Goal: Task Accomplishment & Management: Manage account settings

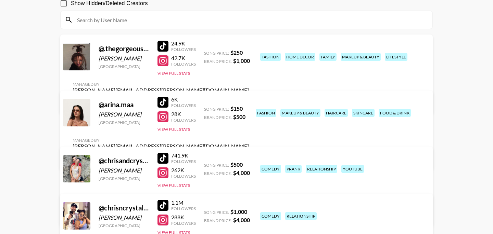
scroll to position [69, 0]
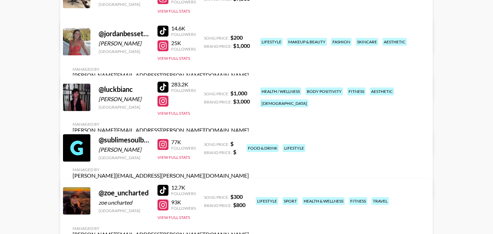
scroll to position [417, 0]
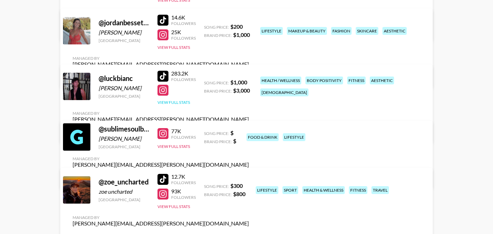
click at [182, 105] on button "View Full Stats" at bounding box center [173, 102] width 33 height 5
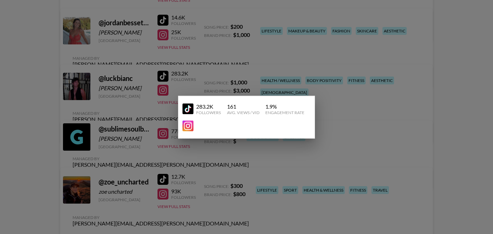
click at [139, 105] on div at bounding box center [246, 117] width 493 height 234
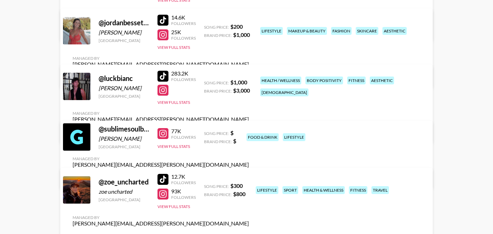
click at [249, 128] on link "View/Edit Details" at bounding box center [161, 131] width 176 height 7
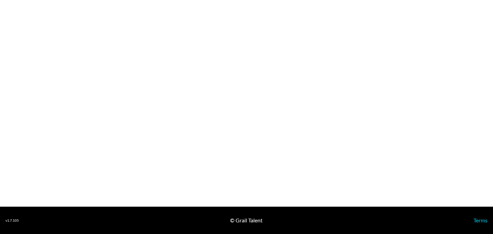
select select "USD"
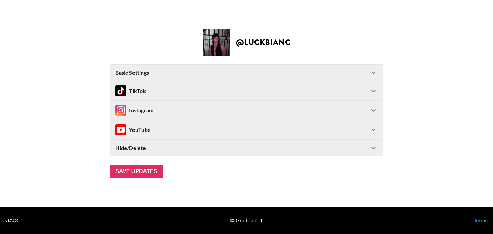
click at [293, 108] on div "Instagram" at bounding box center [242, 110] width 254 height 11
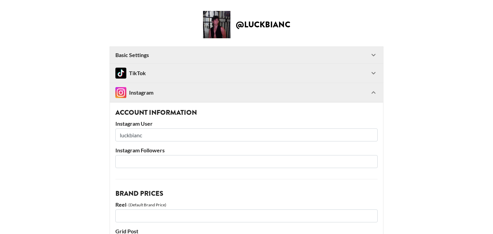
click at [184, 75] on div "TikTok" at bounding box center [242, 73] width 254 height 11
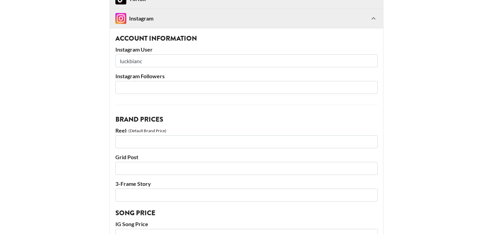
scroll to position [403, 0]
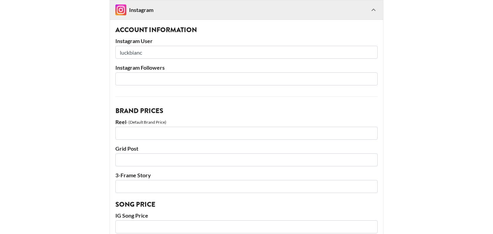
click at [141, 80] on input "number" at bounding box center [246, 79] width 262 height 13
type input "97.2"
click at [182, 134] on input "number" at bounding box center [246, 133] width 262 height 13
click at [158, 132] on input "number" at bounding box center [246, 133] width 262 height 13
type input "5000"
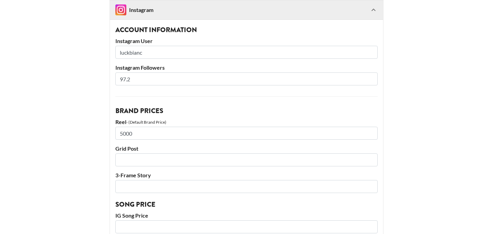
click at [157, 159] on input "number" at bounding box center [246, 160] width 262 height 13
type input "4000"
click at [166, 188] on input "number" at bounding box center [246, 186] width 262 height 13
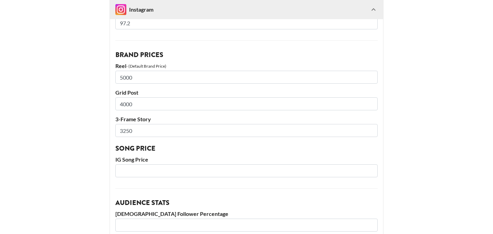
scroll to position [468, 0]
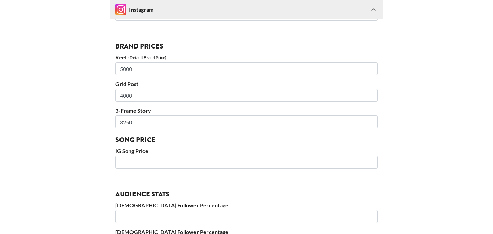
type input "3250"
click at [152, 161] on input "number" at bounding box center [246, 162] width 262 height 13
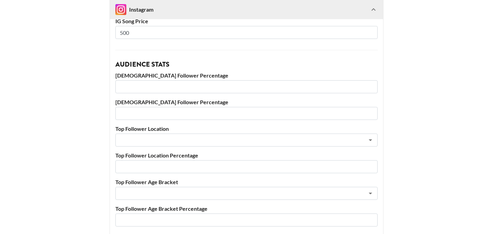
scroll to position [599, 0]
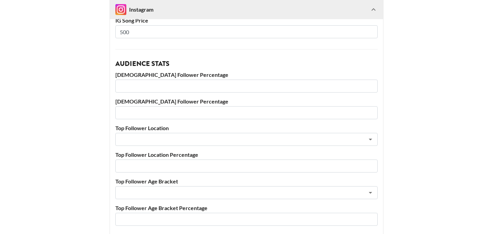
type input "500"
click at [136, 88] on input "number" at bounding box center [246, 86] width 262 height 13
type input "66"
click at [143, 118] on input "number" at bounding box center [246, 112] width 262 height 13
type input "34"
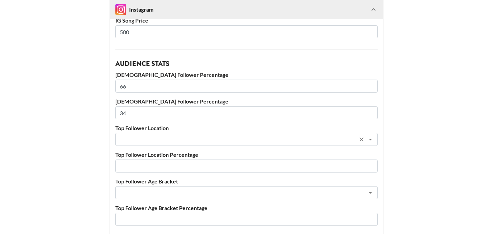
click at [156, 139] on input "text" at bounding box center [237, 140] width 236 height 8
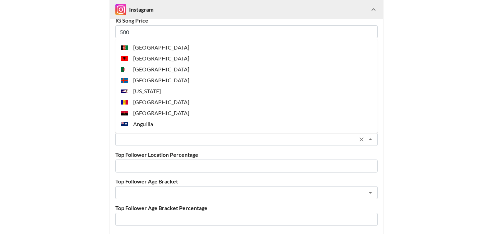
click at [154, 140] on input "text" at bounding box center [237, 140] width 236 height 8
type input "u"
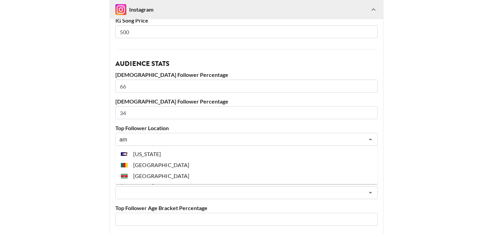
type input "a"
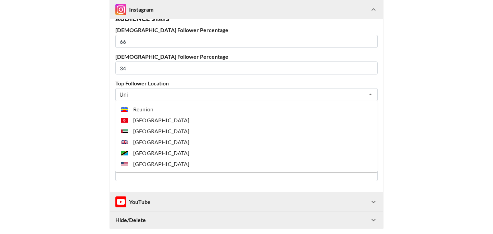
scroll to position [643, 0]
click at [164, 164] on li "[GEOGRAPHIC_DATA]" at bounding box center [246, 164] width 262 height 11
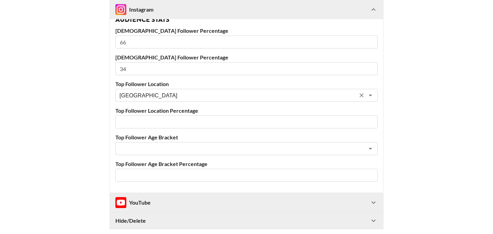
type input "[GEOGRAPHIC_DATA]"
click at [140, 121] on input "number" at bounding box center [246, 122] width 262 height 13
click at [166, 144] on div "​" at bounding box center [246, 148] width 262 height 13
type input "50"
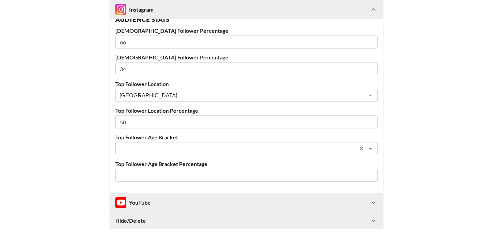
click at [132, 146] on input "text" at bounding box center [237, 149] width 236 height 8
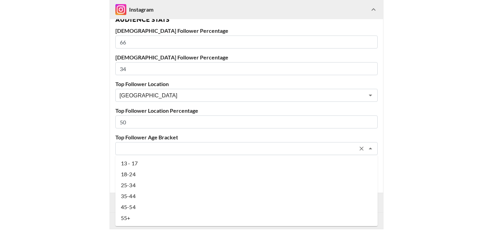
click at [133, 176] on li "18-24" at bounding box center [246, 174] width 262 height 11
type input "18-24"
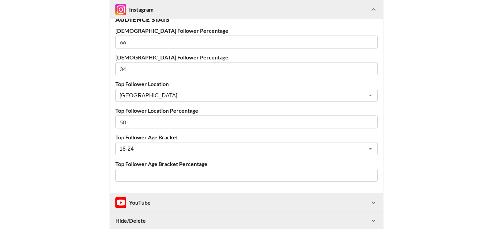
click at [158, 176] on input "number" at bounding box center [246, 175] width 262 height 13
type input "43"
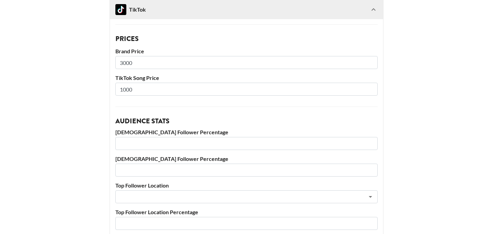
scroll to position [112, 0]
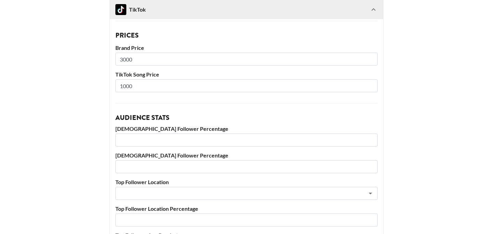
click at [145, 141] on input "number" at bounding box center [246, 140] width 262 height 13
type input "80"
click at [149, 167] on input "number" at bounding box center [246, 166] width 262 height 13
type input "20"
click at [159, 195] on input "text" at bounding box center [237, 194] width 236 height 8
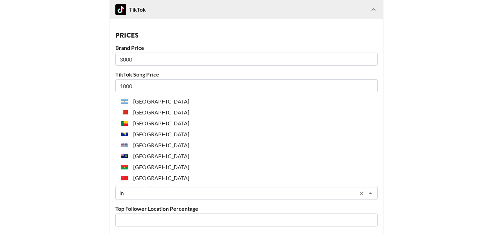
type input "i"
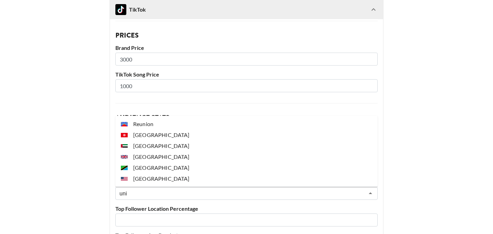
click at [152, 179] on li "[GEOGRAPHIC_DATA]" at bounding box center [246, 178] width 262 height 11
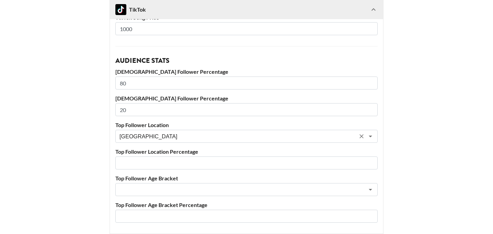
scroll to position [180, 0]
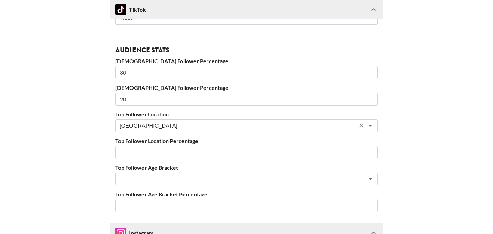
type input "[GEOGRAPHIC_DATA]"
click at [162, 155] on input "number" at bounding box center [246, 152] width 262 height 13
type input "48"
click at [178, 178] on input "text" at bounding box center [237, 180] width 236 height 8
click at [169, 177] on input "text" at bounding box center [237, 180] width 236 height 8
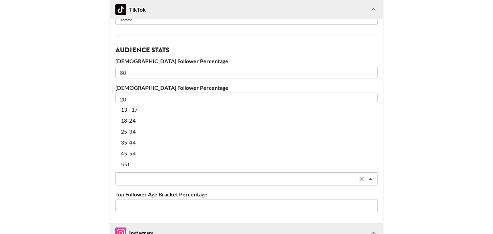
click at [144, 123] on li "18-24" at bounding box center [246, 120] width 262 height 11
type input "18-24"
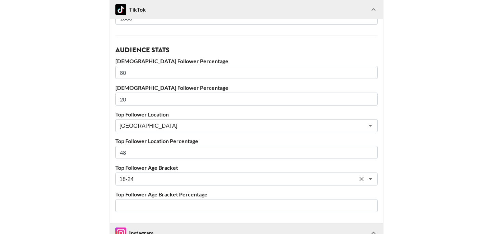
click at [153, 205] on input "number" at bounding box center [246, 205] width 262 height 13
type input "68"
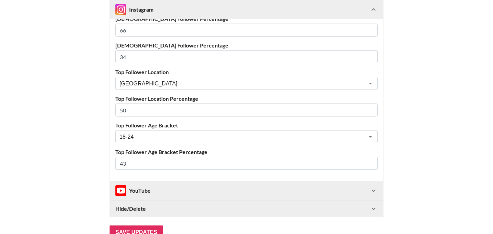
scroll to position [698, 0]
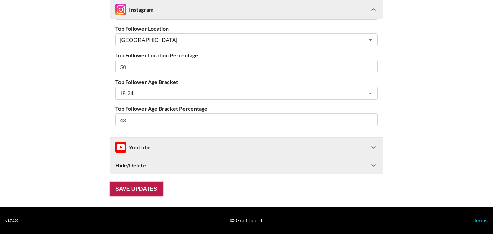
click at [151, 190] on input "Save Updates" at bounding box center [135, 189] width 53 height 14
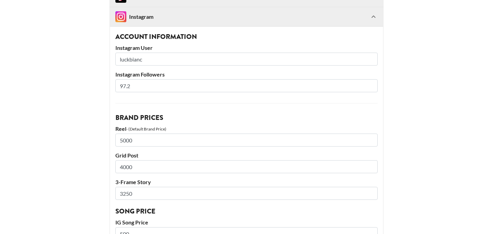
scroll to position [402, 0]
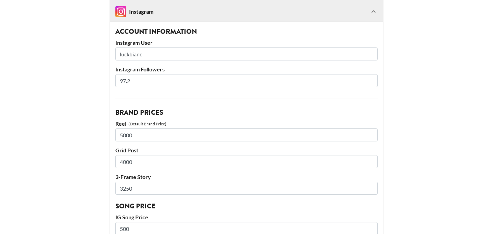
click at [152, 81] on input "97.2" at bounding box center [246, 80] width 262 height 13
type input "97"
click at [182, 99] on div "Account Information Instagram User luckbianc Instagram Followers 97 Brand Price…" at bounding box center [246, 227] width 273 height 413
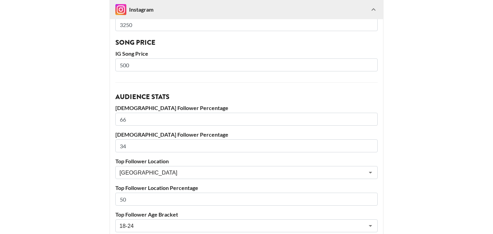
scroll to position [698, 0]
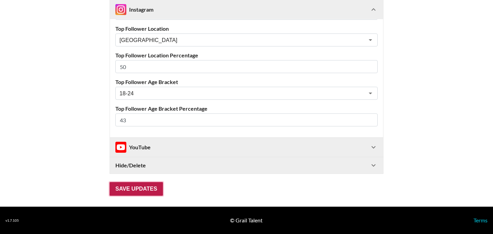
click at [136, 191] on input "Save Updates" at bounding box center [135, 189] width 53 height 14
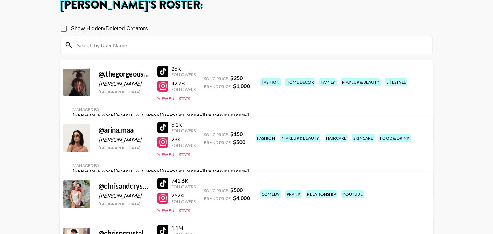
scroll to position [42, 0]
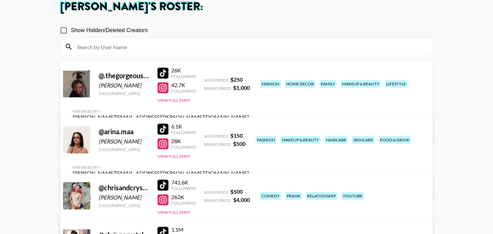
click at [249, 126] on link "View/Edit Details" at bounding box center [161, 129] width 176 height 7
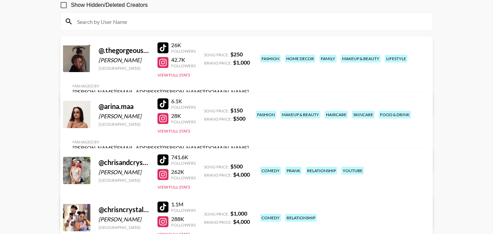
scroll to position [79, 0]
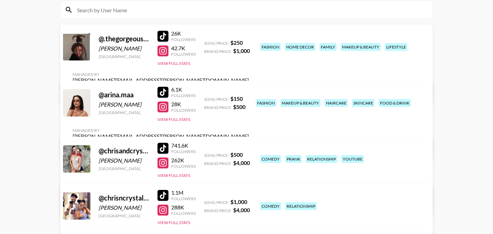
click at [249, 145] on link "View/Edit Details" at bounding box center [161, 148] width 176 height 7
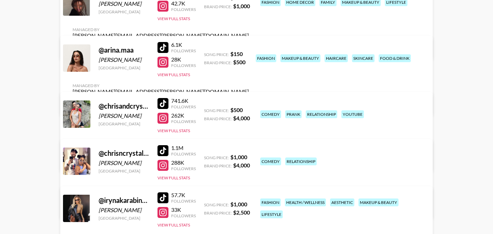
scroll to position [139, 0]
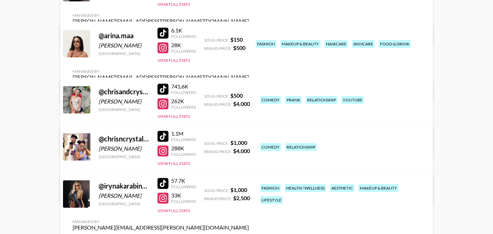
click at [249, 190] on link "View/Edit Details" at bounding box center [161, 193] width 176 height 7
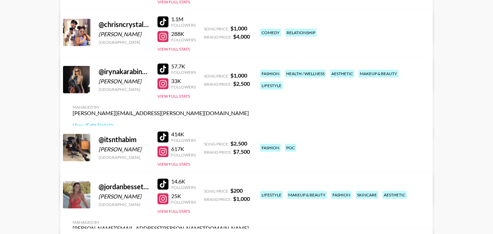
scroll to position [263, 0]
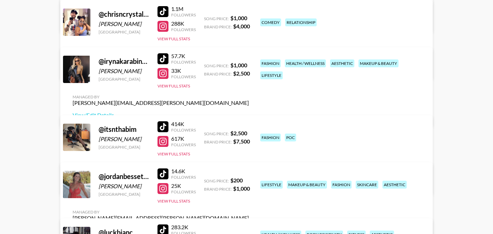
click at [249, 180] on link "View/Edit Details" at bounding box center [161, 183] width 176 height 7
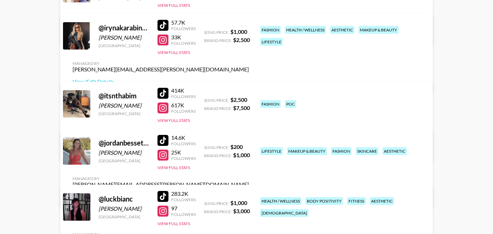
scroll to position [323, 0]
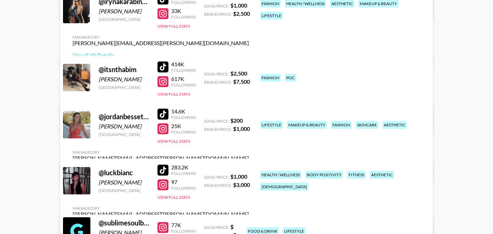
click at [249, 167] on link "View/Edit Details" at bounding box center [161, 170] width 176 height 7
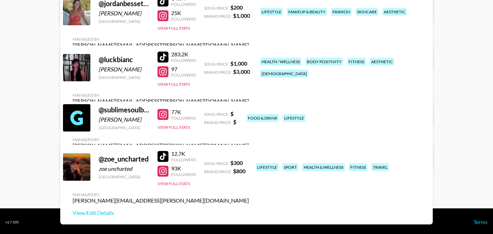
scroll to position [438, 0]
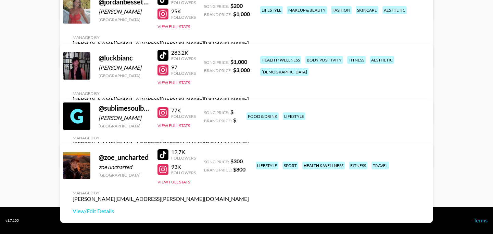
click at [249, 153] on link "View/Edit Details" at bounding box center [161, 156] width 176 height 7
click at [249, 108] on link "View/Edit Details" at bounding box center [161, 111] width 176 height 7
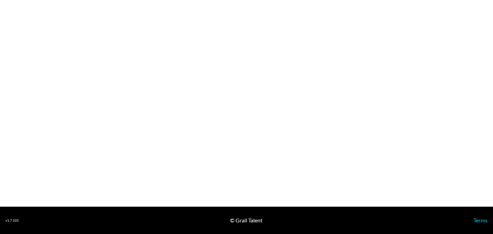
select select "USD"
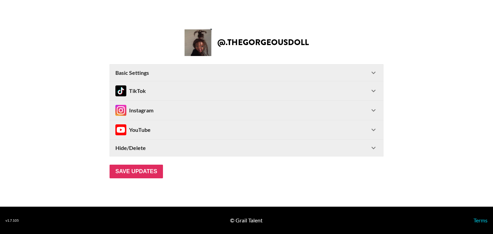
click at [236, 91] on div "TikTok" at bounding box center [242, 91] width 254 height 11
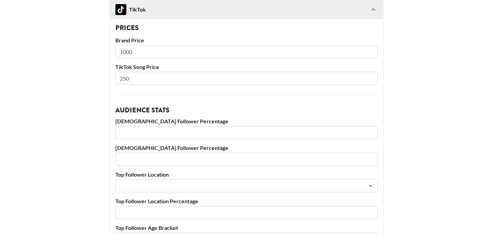
scroll to position [113, 0]
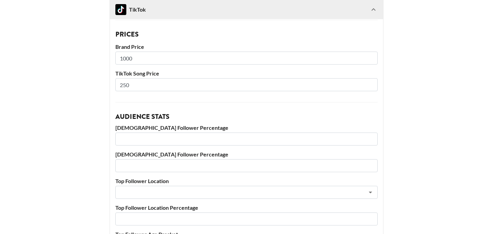
click at [128, 141] on input "number" at bounding box center [246, 139] width 262 height 13
type input "89"
click at [140, 165] on input "number" at bounding box center [246, 165] width 262 height 13
type input "11"
click at [163, 192] on input "text" at bounding box center [237, 193] width 236 height 8
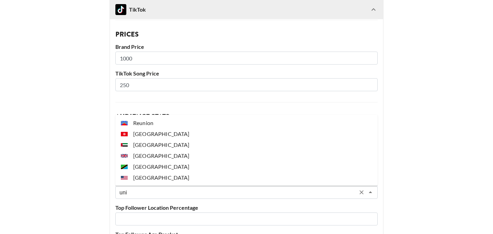
click at [154, 177] on li "[GEOGRAPHIC_DATA]" at bounding box center [246, 177] width 262 height 11
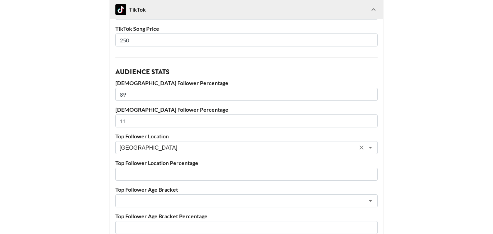
scroll to position [159, 0]
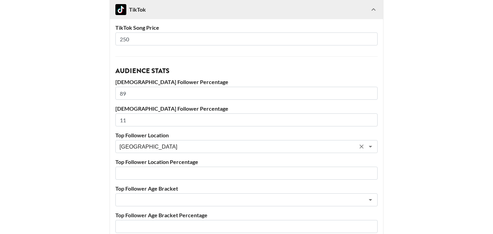
type input "[GEOGRAPHIC_DATA]"
click at [154, 172] on input "number" at bounding box center [246, 173] width 262 height 13
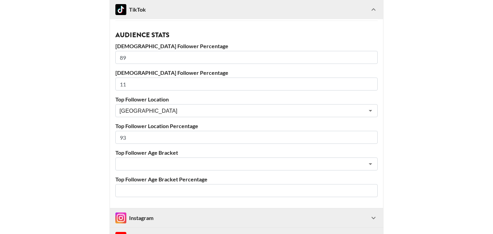
scroll to position [206, 0]
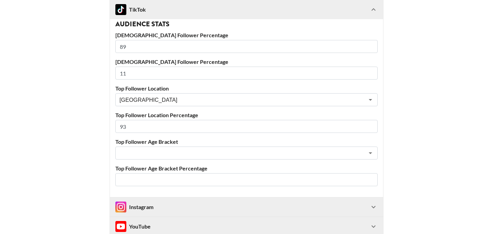
type input "93"
click at [138, 150] on input "text" at bounding box center [237, 154] width 236 height 8
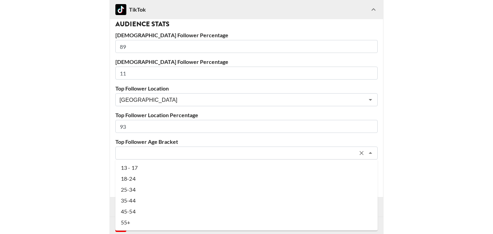
click at [142, 190] on li "25-34" at bounding box center [246, 189] width 262 height 11
type input "25-34"
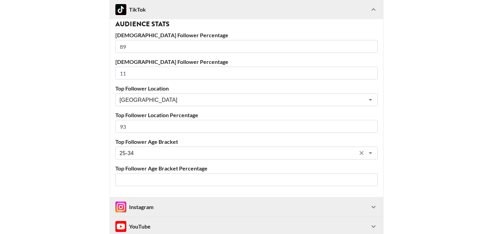
click at [182, 177] on input "number" at bounding box center [246, 179] width 262 height 13
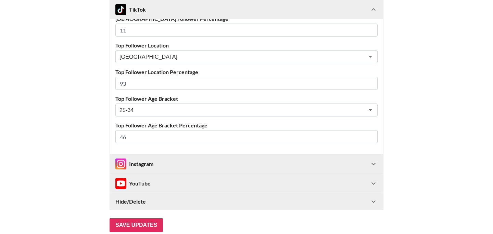
scroll to position [285, 0]
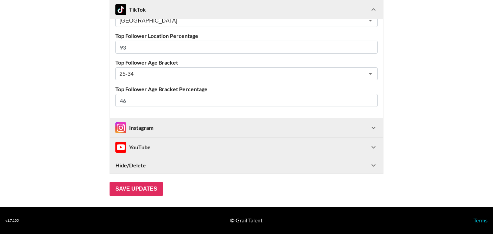
type input "46"
click at [196, 127] on div "Instagram" at bounding box center [242, 127] width 254 height 11
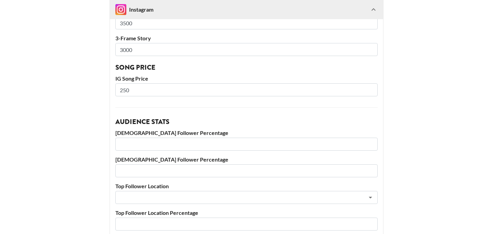
scroll to position [538, 0]
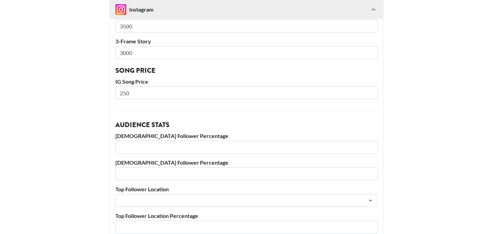
click at [143, 153] on input "number" at bounding box center [246, 147] width 262 height 13
type input "89"
click at [155, 181] on div "Account Information Instagram User thegorgeousdoll Instagram Followers 42700 Br…" at bounding box center [246, 91] width 273 height 413
click at [155, 178] on input "number" at bounding box center [246, 174] width 262 height 13
type input "11"
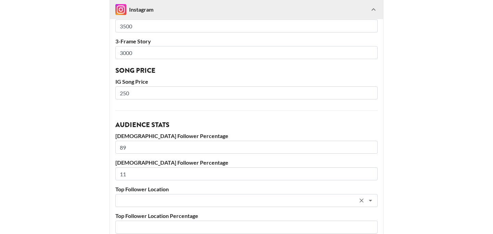
click at [229, 202] on input "text" at bounding box center [237, 201] width 236 height 8
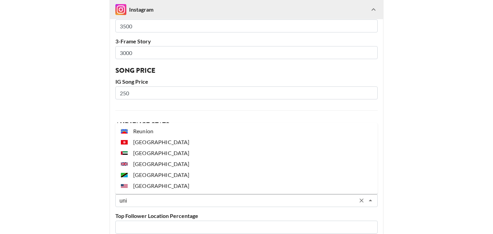
click at [204, 184] on li "[GEOGRAPHIC_DATA]" at bounding box center [246, 186] width 262 height 11
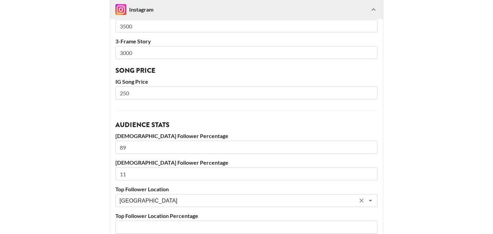
type input "[GEOGRAPHIC_DATA]"
click at [204, 184] on div "Account Information Instagram User thegorgeousdoll Instagram Followers 42700 Br…" at bounding box center [246, 91] width 273 height 413
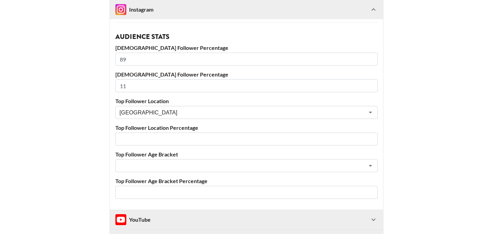
scroll to position [626, 0]
click at [178, 140] on input "number" at bounding box center [246, 138] width 262 height 13
type input "91"
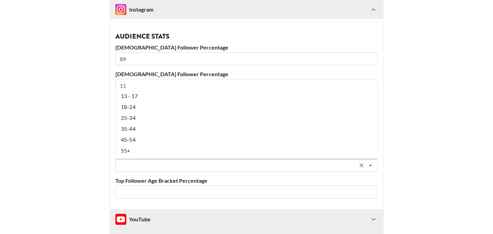
click at [175, 165] on input "text" at bounding box center [237, 166] width 236 height 8
click at [223, 114] on li "25-34" at bounding box center [246, 118] width 262 height 11
type input "25-34"
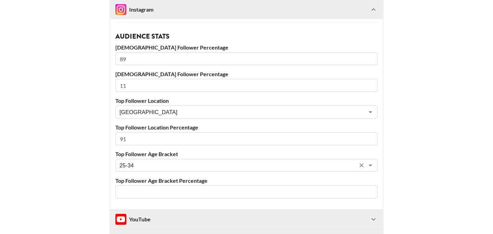
click at [123, 194] on input "number" at bounding box center [246, 192] width 262 height 13
type input "37"
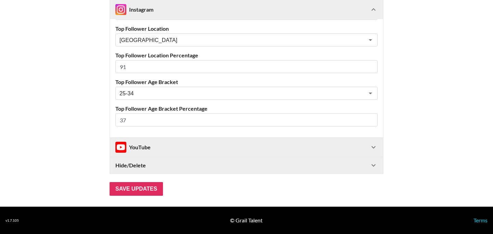
scroll to position [698, 0]
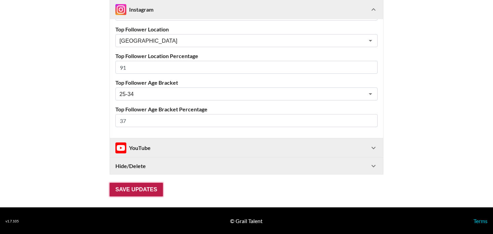
click at [146, 191] on input "Save Updates" at bounding box center [135, 190] width 53 height 14
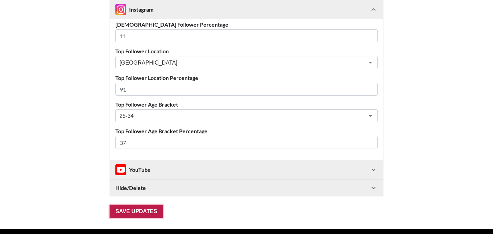
scroll to position [11, 0]
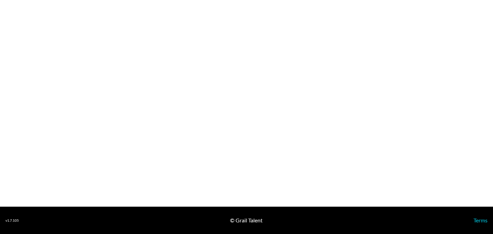
select select "USD"
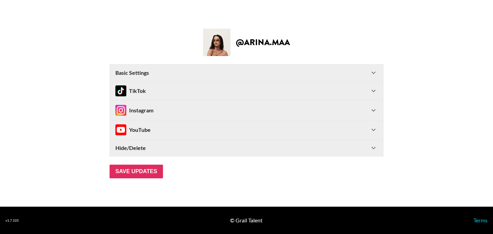
click at [155, 94] on div "TikTok" at bounding box center [242, 91] width 254 height 11
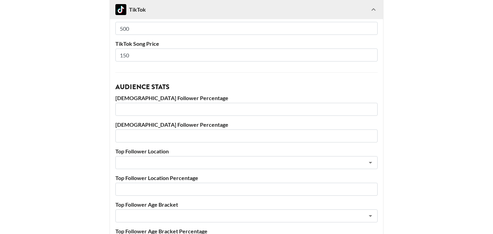
scroll to position [144, 0]
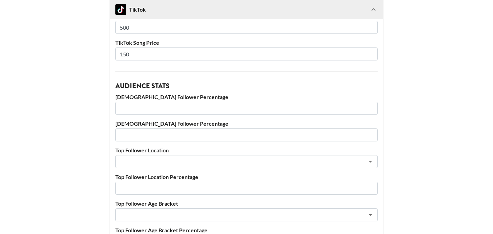
click at [142, 112] on input "number" at bounding box center [246, 108] width 262 height 13
type input "55"
click at [130, 135] on input "number" at bounding box center [246, 135] width 262 height 13
type input "45"
click at [142, 161] on input "text" at bounding box center [237, 162] width 236 height 8
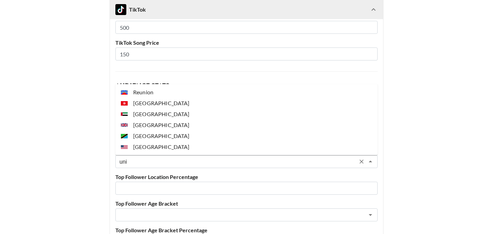
click at [271, 147] on li "[GEOGRAPHIC_DATA]" at bounding box center [246, 147] width 262 height 11
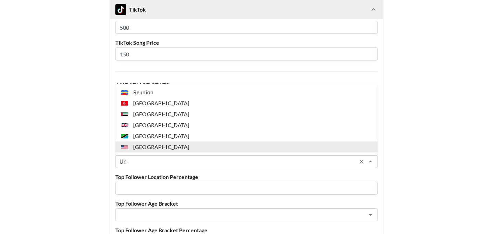
type input "U"
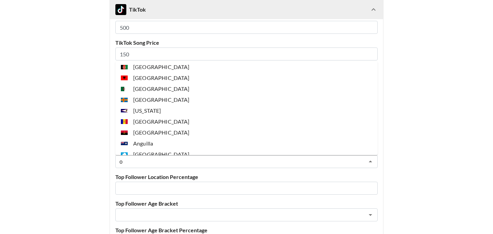
scroll to position [0, 0]
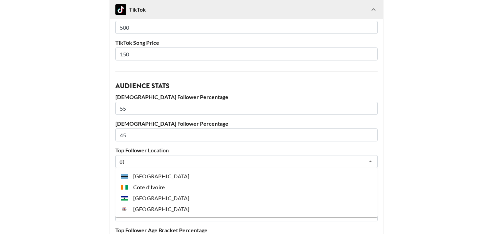
type input "o"
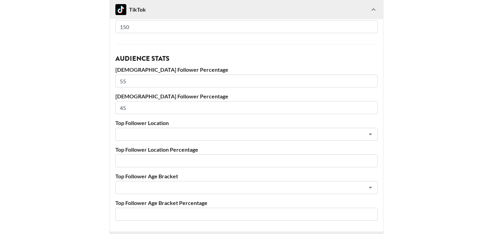
scroll to position [204, 0]
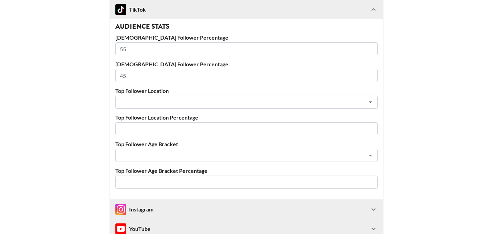
click at [173, 131] on input "number" at bounding box center [246, 128] width 262 height 13
click at [247, 154] on input "text" at bounding box center [237, 156] width 236 height 8
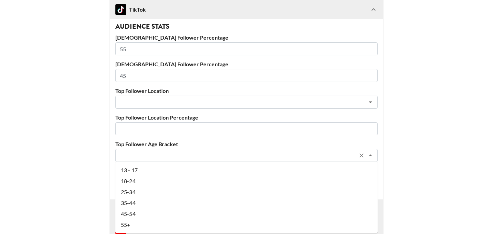
click at [220, 193] on li "25-34" at bounding box center [246, 192] width 262 height 11
type input "25-34"
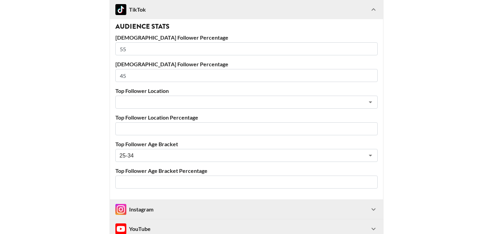
click at [261, 180] on input "number" at bounding box center [246, 182] width 262 height 13
type input "45"
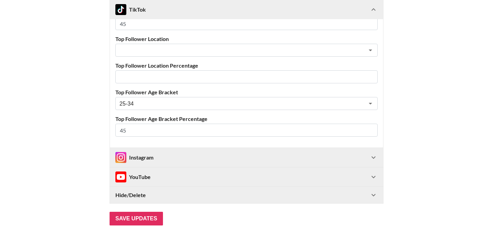
click at [220, 153] on div "Instagram" at bounding box center [242, 157] width 254 height 11
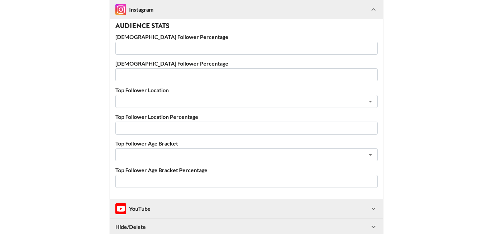
scroll to position [636, 0]
click at [141, 45] on input "number" at bounding box center [246, 48] width 262 height 13
type input "50"
click at [150, 73] on input "number" at bounding box center [246, 75] width 262 height 13
type input "50"
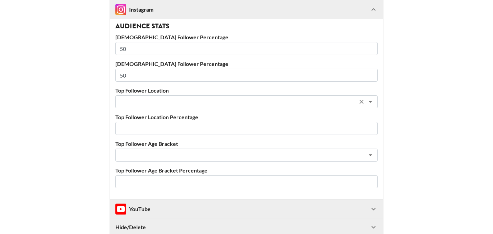
click at [163, 102] on input "text" at bounding box center [237, 102] width 236 height 8
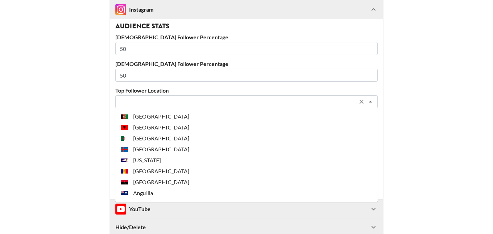
click at [134, 101] on input "text" at bounding box center [237, 102] width 236 height 8
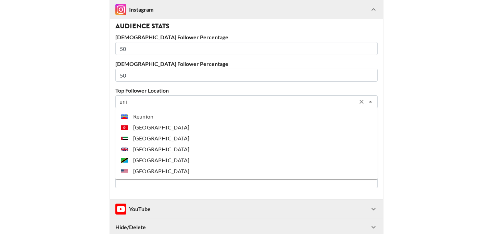
click at [162, 172] on li "[GEOGRAPHIC_DATA]" at bounding box center [246, 171] width 262 height 11
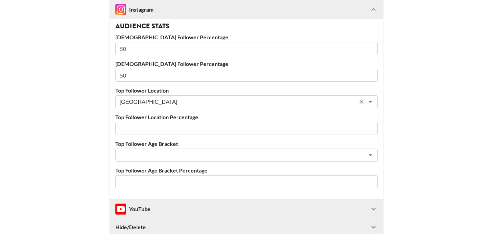
type input "[GEOGRAPHIC_DATA]"
click at [151, 128] on input "number" at bounding box center [246, 128] width 262 height 13
type input "49"
click at [148, 158] on input "text" at bounding box center [237, 156] width 236 height 8
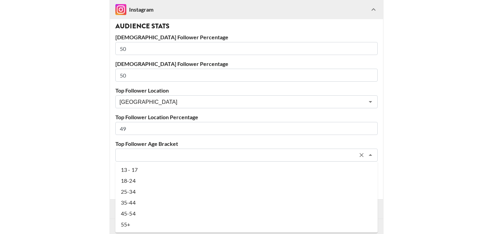
click at [158, 193] on li "25-34" at bounding box center [246, 191] width 262 height 11
type input "25-34"
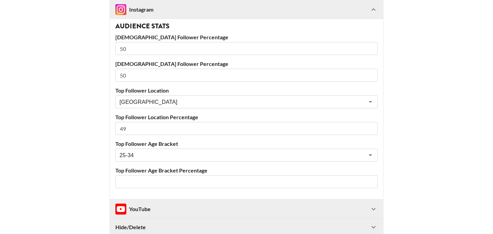
drag, startPoint x: 139, startPoint y: 129, endPoint x: 116, endPoint y: 128, distance: 22.9
click at [116, 128] on input "49" at bounding box center [246, 128] width 262 height 13
type input "15"
click at [144, 180] on input "number" at bounding box center [246, 182] width 262 height 13
drag, startPoint x: 133, startPoint y: 125, endPoint x: 143, endPoint y: 133, distance: 12.6
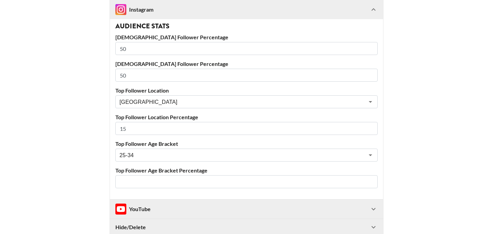
click at [143, 133] on input "15" at bounding box center [246, 128] width 262 height 13
click at [164, 188] on input "number" at bounding box center [246, 182] width 262 height 13
type input "49"
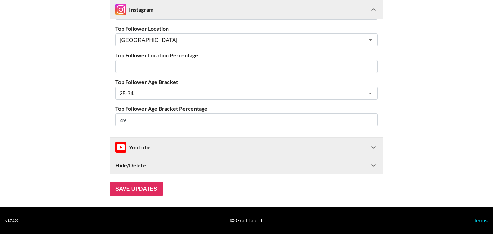
click at [308, 150] on div "YouTube" at bounding box center [242, 147] width 254 height 11
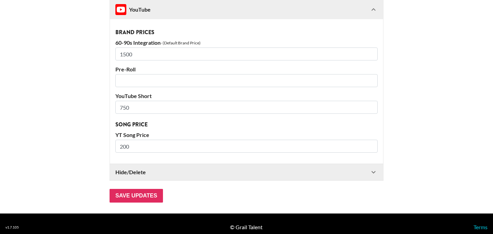
scroll to position [921, 0]
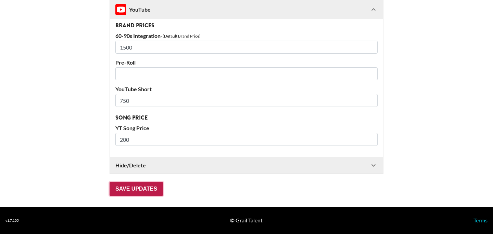
click at [132, 189] on input "Save Updates" at bounding box center [135, 189] width 53 height 14
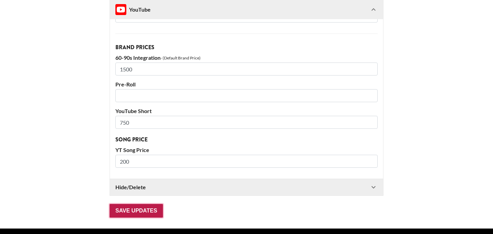
scroll to position [11, 0]
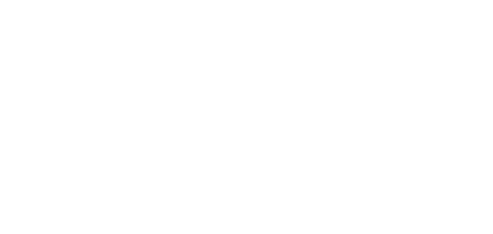
select select "USD"
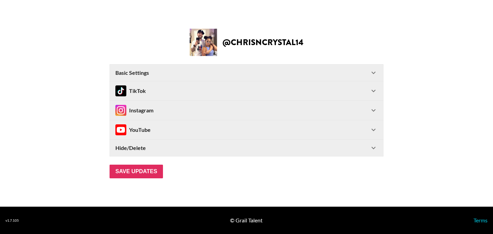
click at [267, 89] on div "TikTok" at bounding box center [242, 91] width 254 height 11
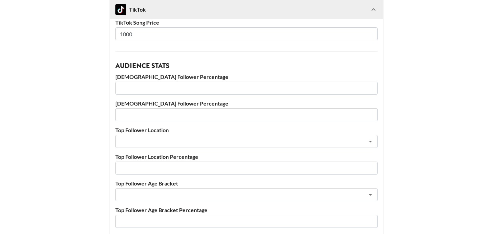
scroll to position [285, 0]
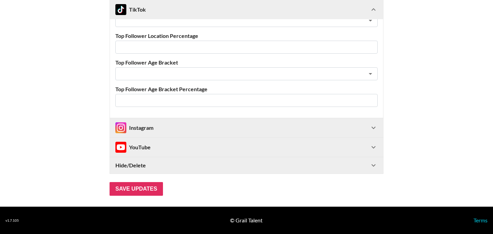
click at [158, 122] on div "Instagram" at bounding box center [242, 127] width 254 height 11
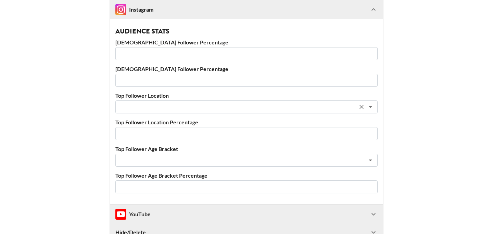
scroll to position [628, 0]
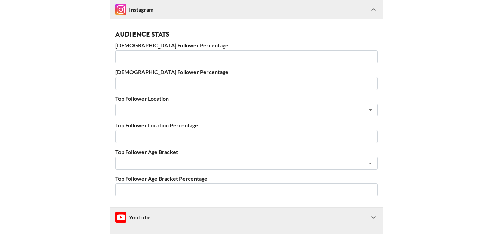
click at [139, 57] on input "number" at bounding box center [246, 56] width 262 height 13
type input "28"
click at [154, 82] on input "number" at bounding box center [246, 83] width 262 height 13
type input "72"
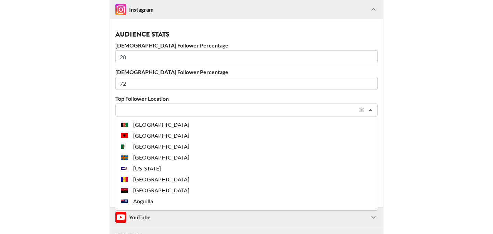
click at [190, 112] on input "text" at bounding box center [237, 110] width 236 height 8
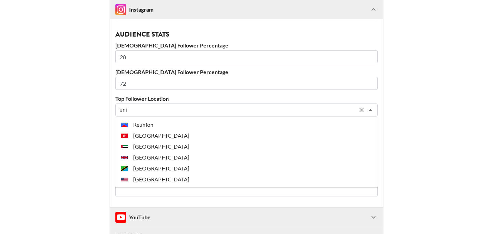
click at [259, 179] on li "[GEOGRAPHIC_DATA]" at bounding box center [246, 179] width 262 height 11
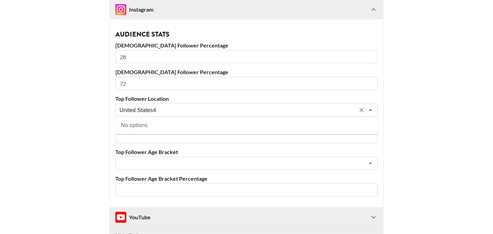
type input "[GEOGRAPHIC_DATA]"
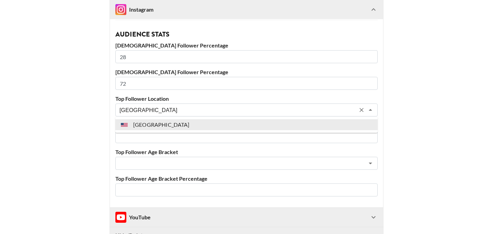
click at [139, 127] on li "[GEOGRAPHIC_DATA]" at bounding box center [246, 124] width 262 height 11
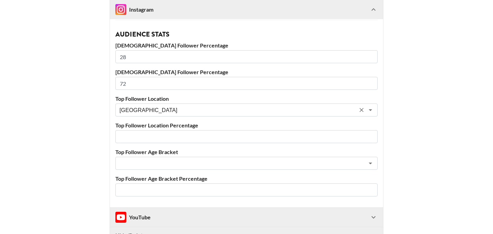
click at [141, 136] on input "number" at bounding box center [246, 136] width 262 height 13
type input "47"
click at [161, 161] on input "text" at bounding box center [237, 164] width 236 height 8
click at [143, 158] on div "​" at bounding box center [246, 163] width 262 height 13
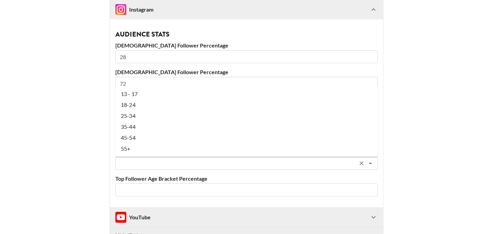
click at [138, 118] on li "25-34" at bounding box center [246, 116] width 262 height 11
type input "25-34"
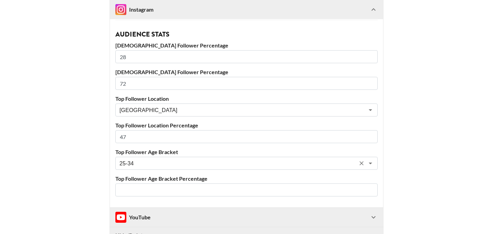
click at [148, 189] on input "number" at bounding box center [246, 190] width 262 height 13
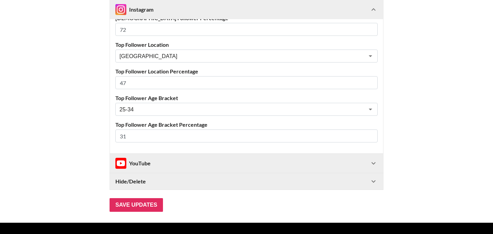
scroll to position [698, 0]
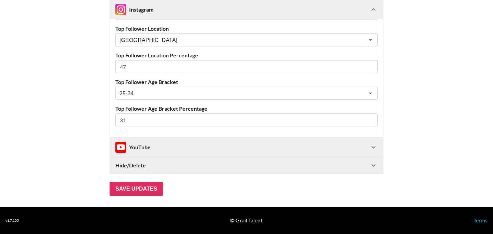
type input "31"
click at [142, 191] on input "Save Updates" at bounding box center [135, 189] width 53 height 14
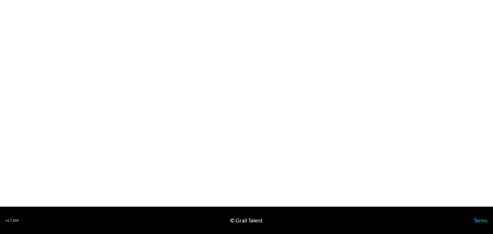
select select "USD"
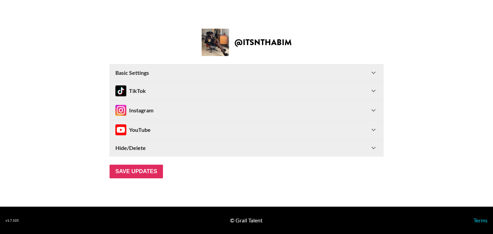
click at [142, 95] on div "TikTok" at bounding box center [130, 91] width 30 height 11
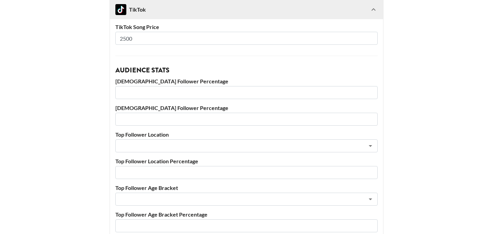
scroll to position [161, 0]
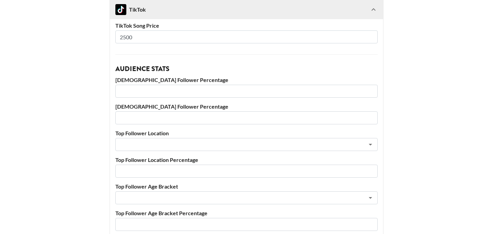
click at [137, 91] on input "number" at bounding box center [246, 91] width 262 height 13
type input "79"
click at [179, 118] on input "number" at bounding box center [246, 118] width 262 height 13
type input "21"
click at [162, 145] on input "text" at bounding box center [237, 145] width 236 height 8
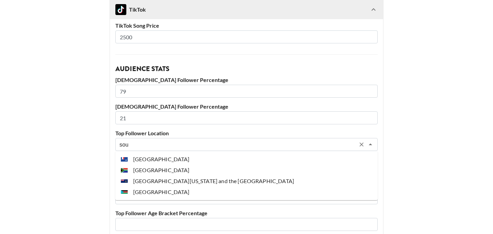
click at [172, 169] on li "South Africa" at bounding box center [246, 170] width 262 height 11
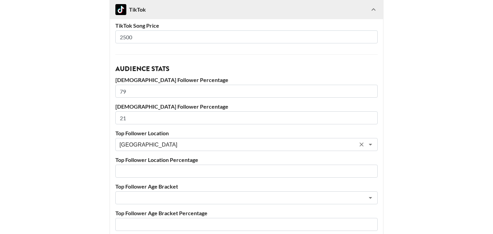
type input "South Africa"
click at [149, 169] on input "number" at bounding box center [246, 171] width 262 height 13
type input "30"
click at [160, 198] on input "text" at bounding box center [237, 198] width 236 height 8
click at [138, 195] on input "text" at bounding box center [237, 198] width 236 height 8
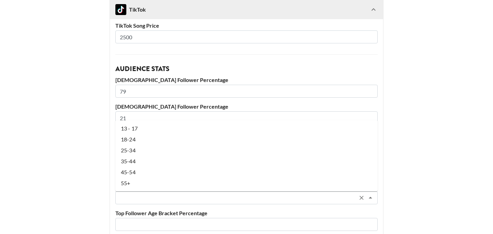
click at [141, 147] on li "25-34" at bounding box center [246, 150] width 262 height 11
type input "25-34"
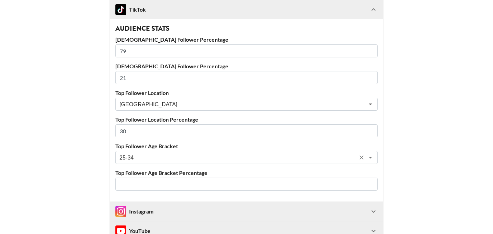
scroll to position [239, 0]
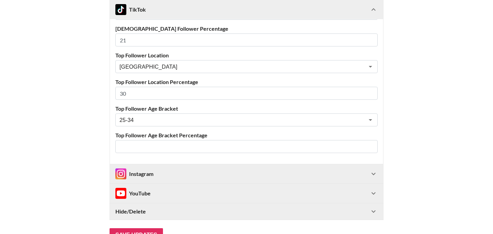
click at [161, 147] on input "number" at bounding box center [246, 146] width 262 height 13
type input "44"
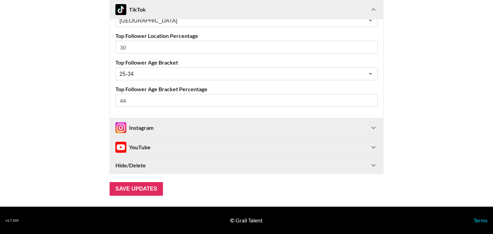
click at [175, 129] on div "Instagram" at bounding box center [242, 127] width 254 height 11
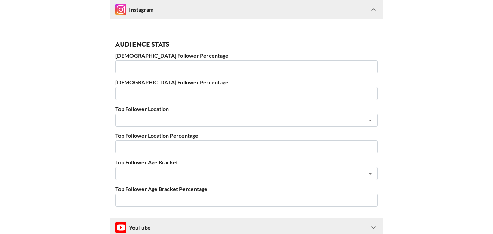
scroll to position [615, 0]
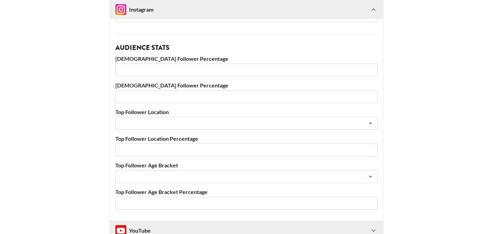
click at [156, 68] on input "number" at bounding box center [246, 70] width 262 height 13
type input "89"
click at [174, 99] on input "number" at bounding box center [246, 96] width 262 height 13
type input "11"
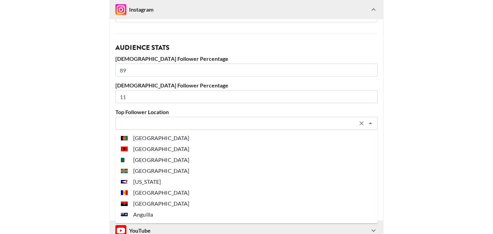
click at [238, 125] on input "text" at bounding box center [237, 124] width 236 height 8
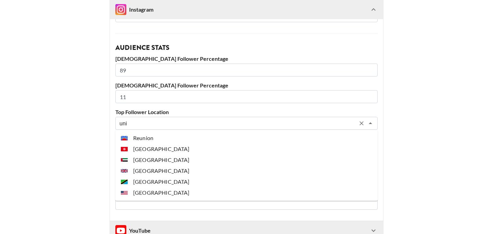
click at [151, 195] on li "[GEOGRAPHIC_DATA]" at bounding box center [246, 193] width 262 height 11
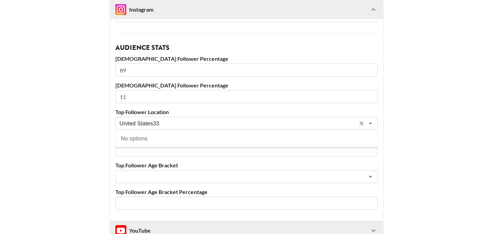
type input "[GEOGRAPHIC_DATA]"
click at [158, 157] on div "Account Information Instagram User itsnthabim Instagram Followers 617000 Brand …" at bounding box center [246, 14] width 273 height 413
click at [153, 152] on input "number" at bounding box center [246, 150] width 262 height 13
type input "33"
click at [167, 180] on input "text" at bounding box center [237, 177] width 236 height 8
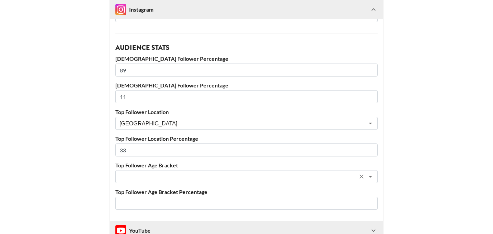
click at [143, 177] on input "text" at bounding box center [237, 177] width 236 height 8
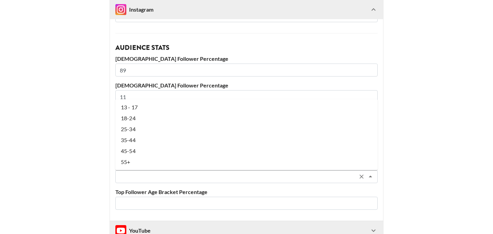
click at [142, 134] on li "25-34" at bounding box center [246, 129] width 262 height 11
type input "25-34"
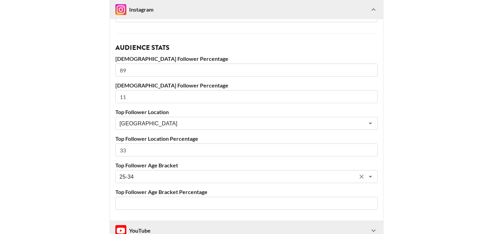
click at [177, 204] on input "number" at bounding box center [246, 203] width 262 height 13
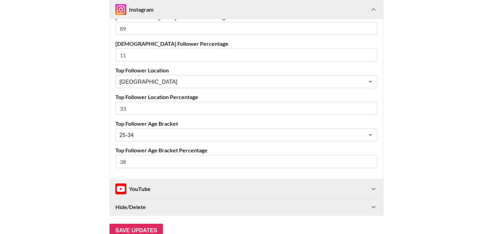
scroll to position [698, 0]
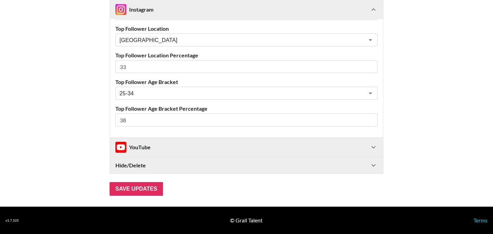
type input "38"
click at [160, 145] on div "YouTube" at bounding box center [242, 147] width 254 height 11
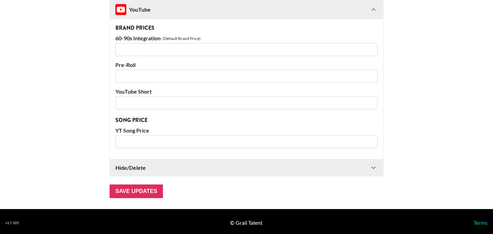
scroll to position [921, 0]
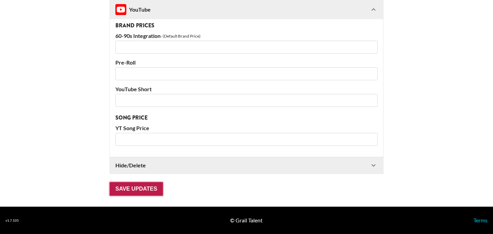
click at [154, 189] on input "Save Updates" at bounding box center [135, 189] width 53 height 14
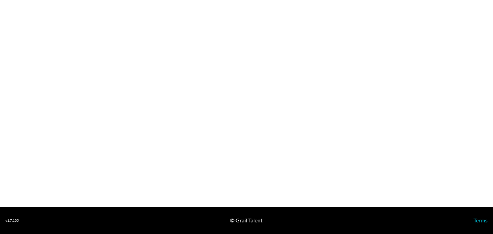
select select "USD"
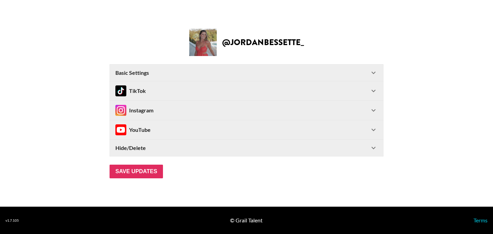
click at [221, 88] on div "TikTok" at bounding box center [242, 91] width 254 height 11
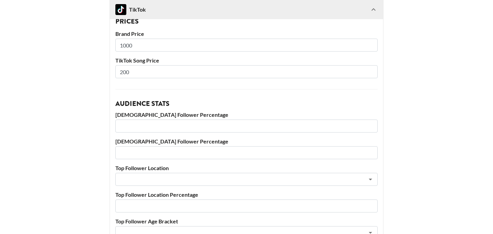
scroll to position [128, 0]
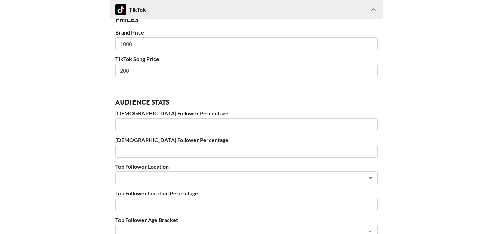
click at [138, 121] on input "number" at bounding box center [246, 124] width 262 height 13
type input "86"
click at [152, 158] on input "number" at bounding box center [246, 151] width 262 height 13
type input "14"
click at [166, 178] on input "text" at bounding box center [237, 179] width 236 height 8
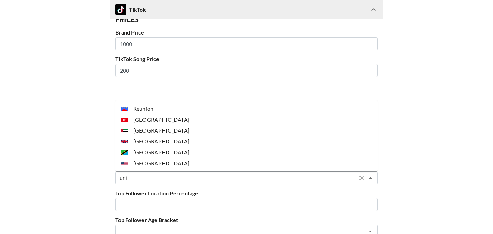
click at [172, 164] on li "[GEOGRAPHIC_DATA]" at bounding box center [246, 163] width 262 height 11
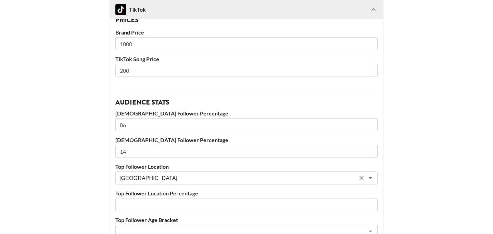
type input "[GEOGRAPHIC_DATA]"
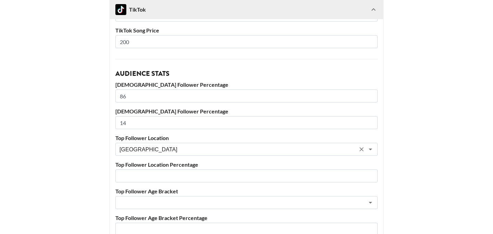
scroll to position [164, 0]
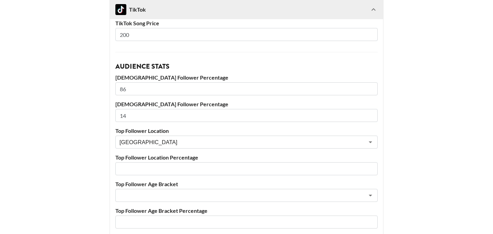
click at [146, 165] on input "number" at bounding box center [246, 169] width 262 height 13
type input "76"
click at [162, 196] on input "text" at bounding box center [237, 196] width 236 height 8
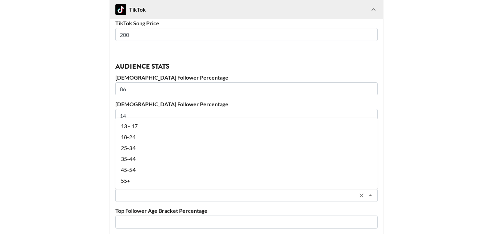
click at [157, 151] on li "25-34" at bounding box center [246, 148] width 262 height 11
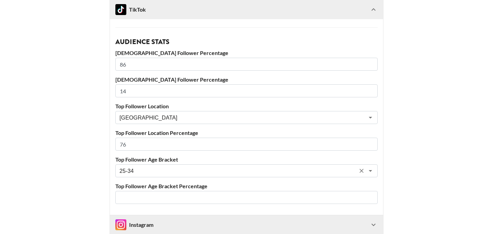
scroll to position [191, 0]
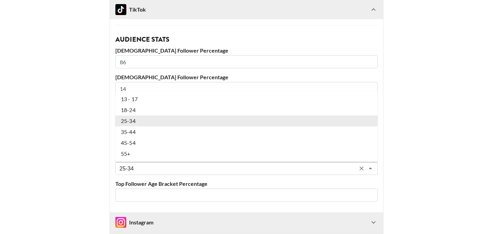
click at [131, 169] on input "25-34" at bounding box center [237, 169] width 236 height 8
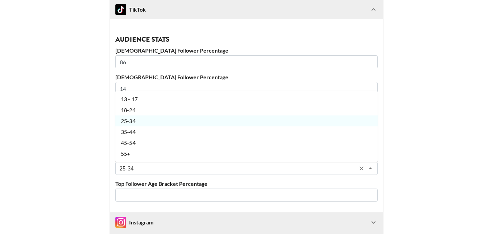
click at [133, 133] on li "35-44" at bounding box center [246, 132] width 262 height 11
type input "35-44"
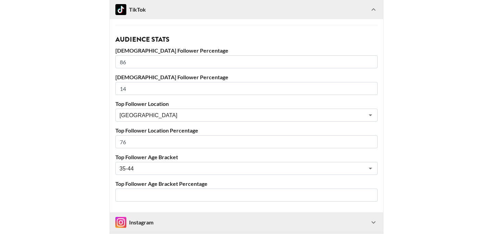
click at [145, 193] on input "number" at bounding box center [246, 195] width 262 height 13
type input "40"
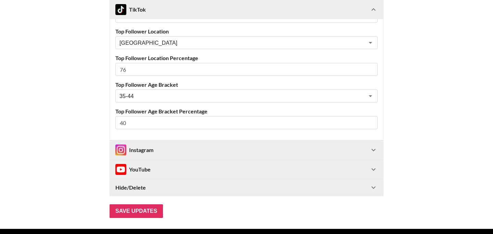
click at [170, 148] on div "Instagram" at bounding box center [242, 150] width 254 height 11
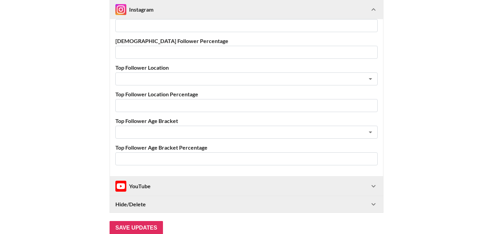
scroll to position [650, 0]
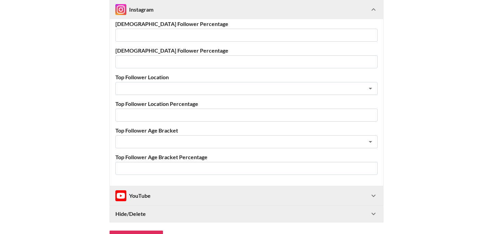
click at [126, 37] on input "number" at bounding box center [246, 35] width 262 height 13
type input "74"
click at [145, 60] on input "number" at bounding box center [246, 61] width 262 height 13
type input "26"
click at [198, 89] on input "text" at bounding box center [237, 89] width 236 height 8
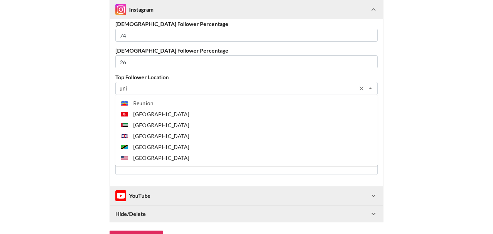
click at [197, 160] on li "[GEOGRAPHIC_DATA]" at bounding box center [246, 158] width 262 height 11
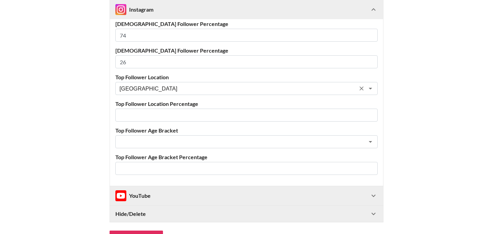
type input "[GEOGRAPHIC_DATA]"
click at [155, 119] on input "number" at bounding box center [246, 115] width 262 height 13
type input "73"
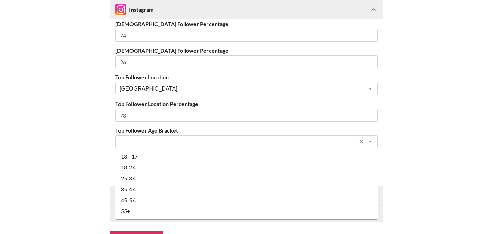
click at [164, 139] on input "text" at bounding box center [237, 142] width 236 height 8
click at [144, 143] on input "text" at bounding box center [237, 142] width 236 height 8
click at [138, 180] on li "25-34" at bounding box center [246, 178] width 262 height 11
type input "25-34"
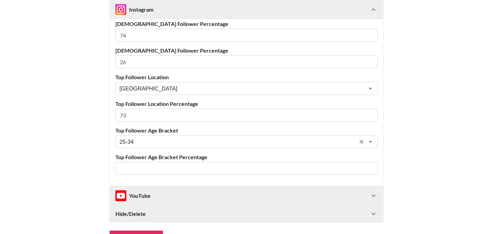
click at [150, 170] on input "number" at bounding box center [246, 168] width 262 height 13
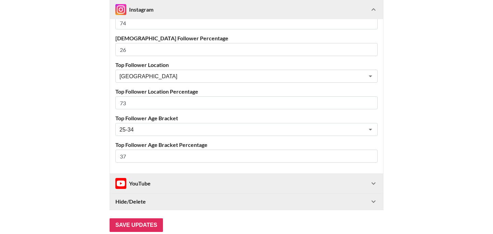
scroll to position [698, 0]
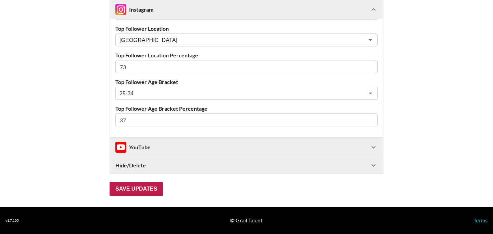
type input "37"
click at [143, 193] on input "Save Updates" at bounding box center [135, 189] width 53 height 14
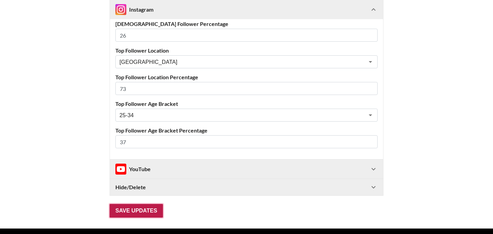
scroll to position [11, 0]
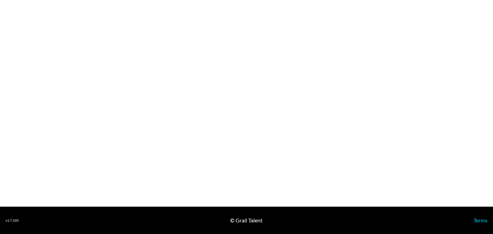
select select "USD"
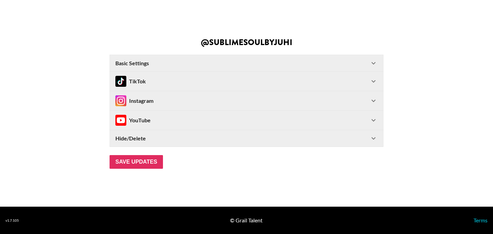
click at [261, 97] on div "Instagram" at bounding box center [242, 100] width 254 height 11
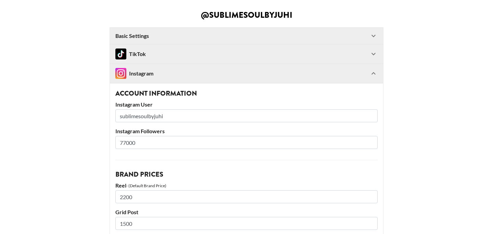
click at [222, 46] on div "TikTok" at bounding box center [246, 53] width 273 height 19
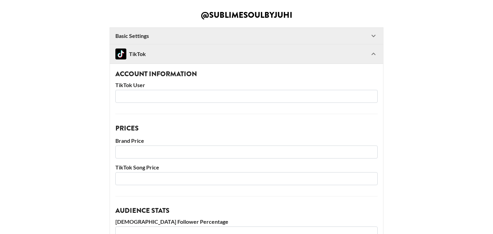
click at [377, 52] on icon at bounding box center [373, 54] width 8 height 8
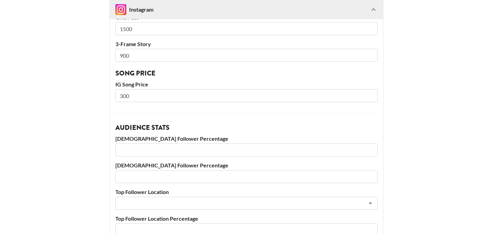
scroll to position [195, 0]
click at [145, 151] on input "number" at bounding box center [246, 150] width 262 height 13
type input "89"
click at [140, 172] on input "number" at bounding box center [246, 177] width 262 height 13
type input "11"
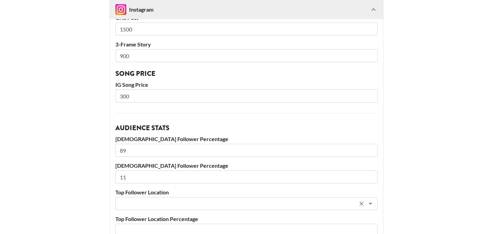
click at [207, 201] on input "text" at bounding box center [237, 204] width 236 height 8
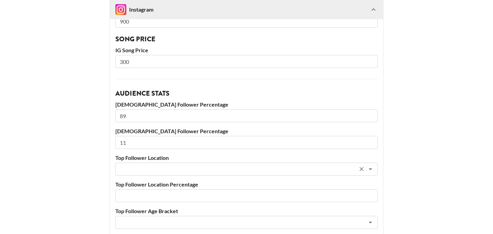
scroll to position [242, 0]
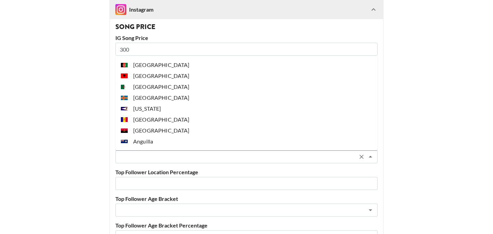
click at [127, 156] on input "text" at bounding box center [237, 157] width 236 height 8
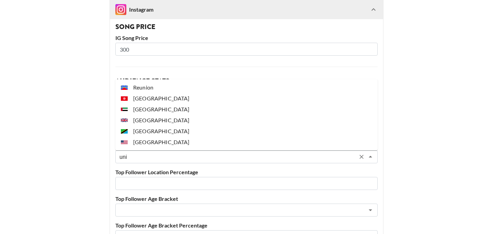
click at [142, 139] on li "[GEOGRAPHIC_DATA]" at bounding box center [246, 142] width 262 height 11
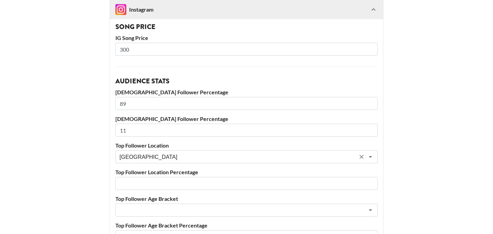
type input "[GEOGRAPHIC_DATA]"
click at [165, 186] on input "number" at bounding box center [246, 183] width 262 height 13
type input "48"
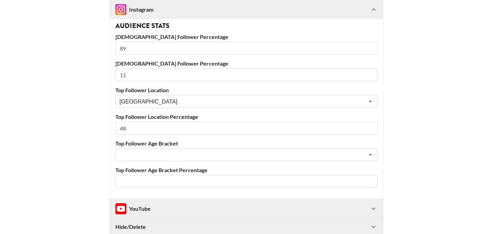
scroll to position [301, 0]
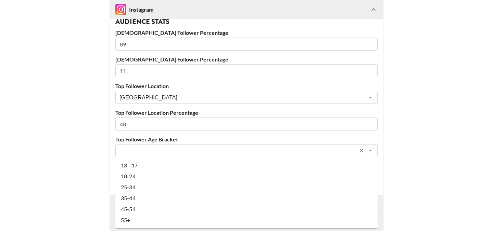
click at [161, 151] on input "text" at bounding box center [237, 151] width 236 height 8
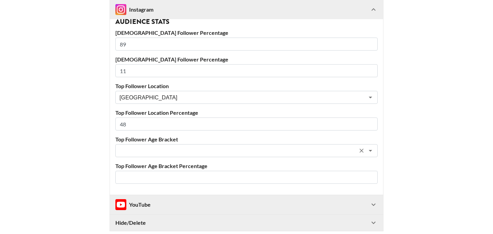
click at [135, 149] on input "text" at bounding box center [237, 151] width 236 height 8
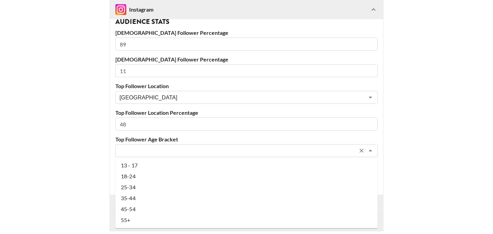
click at [132, 189] on li "25-34" at bounding box center [246, 187] width 262 height 11
type input "25-34"
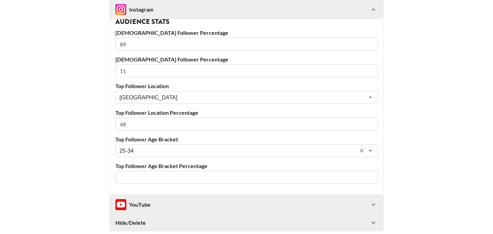
click at [137, 180] on input "number" at bounding box center [246, 177] width 262 height 13
type input "44"
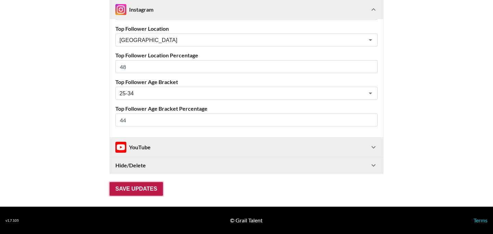
click at [145, 192] on input "Save Updates" at bounding box center [135, 189] width 53 height 14
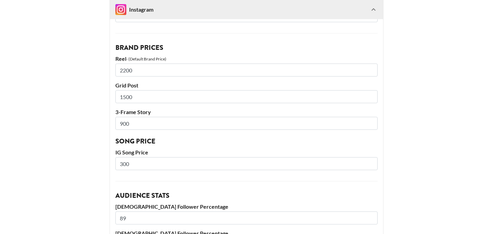
scroll to position [0, 0]
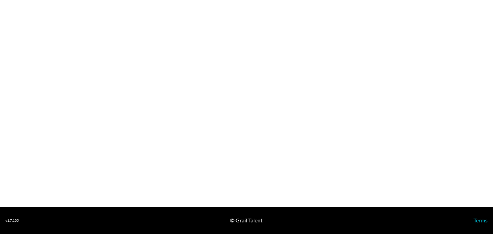
select select "USD"
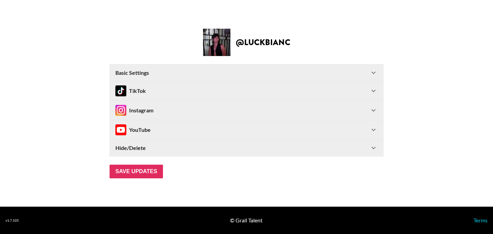
click at [245, 104] on div "Instagram" at bounding box center [246, 110] width 273 height 19
